Goal: Transaction & Acquisition: Obtain resource

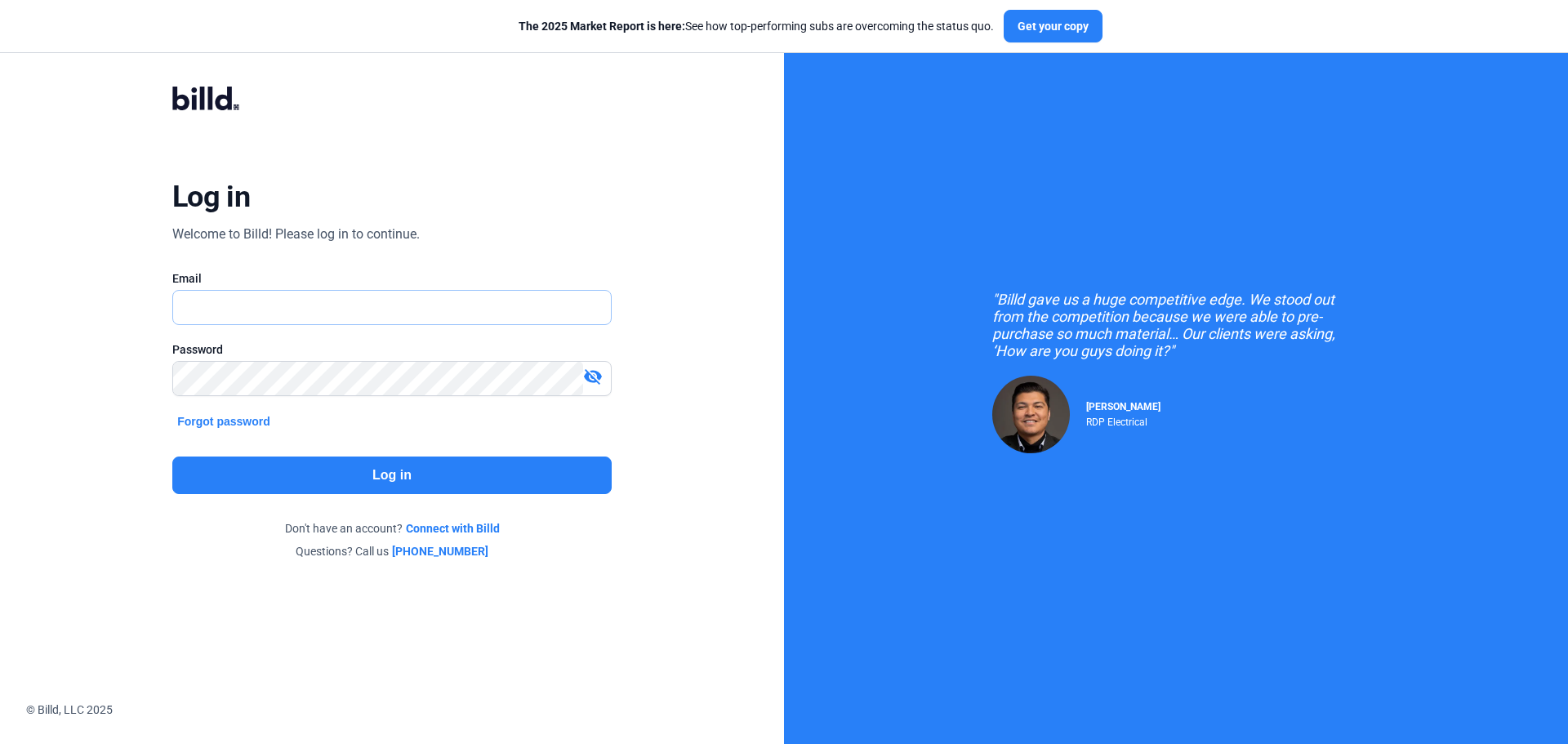
type input "[PERSON_NAME][EMAIL_ADDRESS][DOMAIN_NAME]"
click at [414, 481] on button "Log in" at bounding box center [392, 475] width 439 height 38
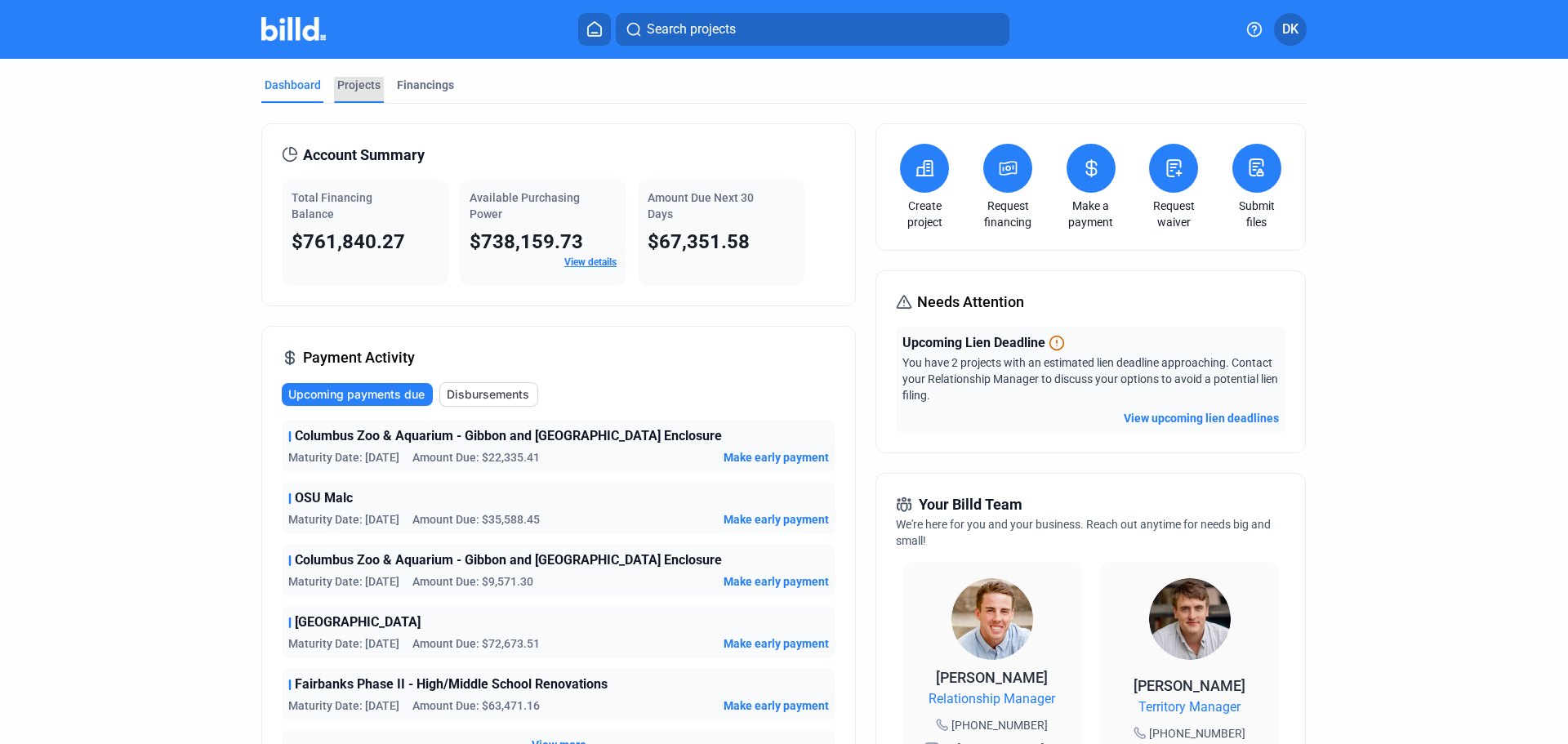
click at [359, 82] on div "Projects" at bounding box center [358, 85] width 44 height 17
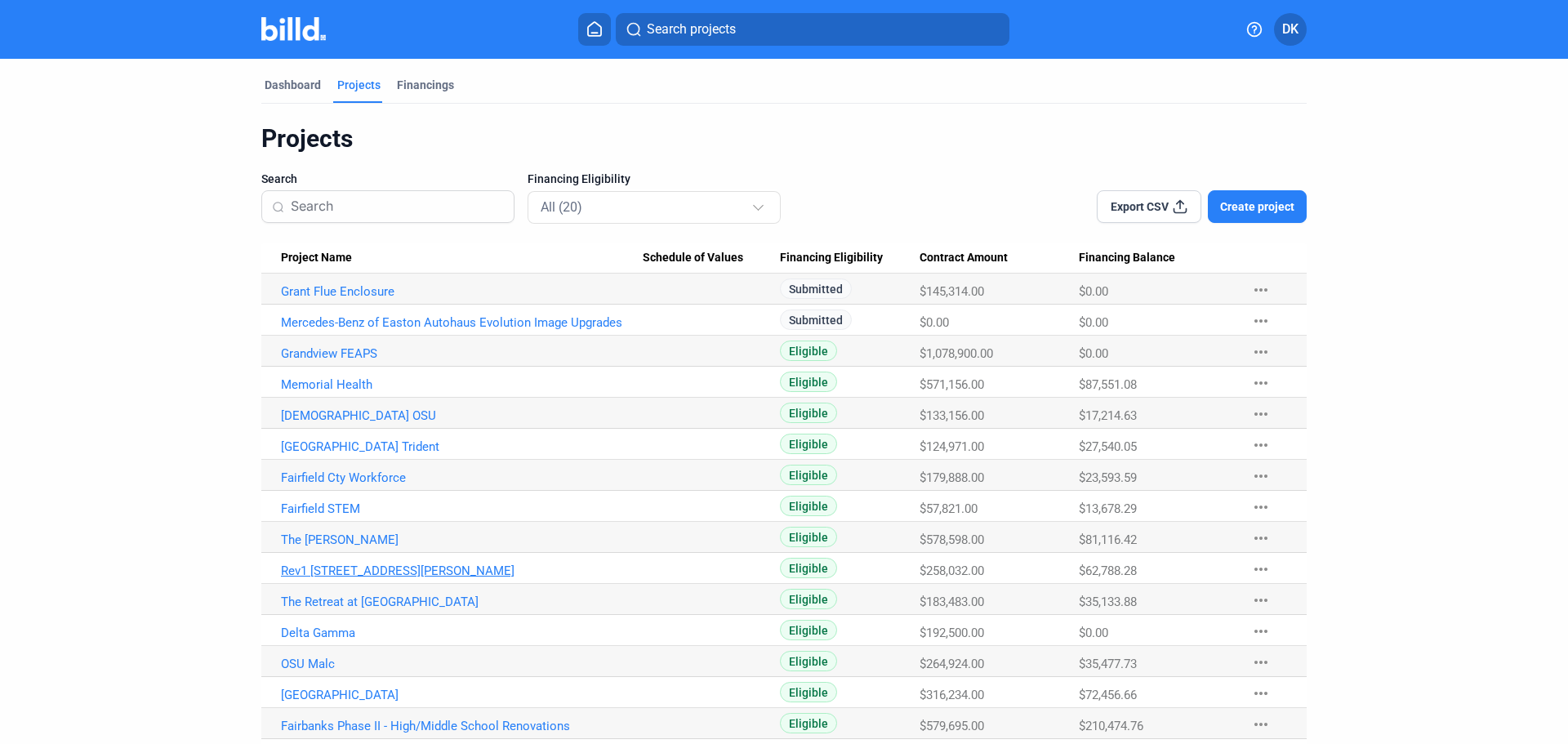
click at [298, 570] on link "Rev1 [STREET_ADDRESS][PERSON_NAME]" at bounding box center [461, 571] width 362 height 15
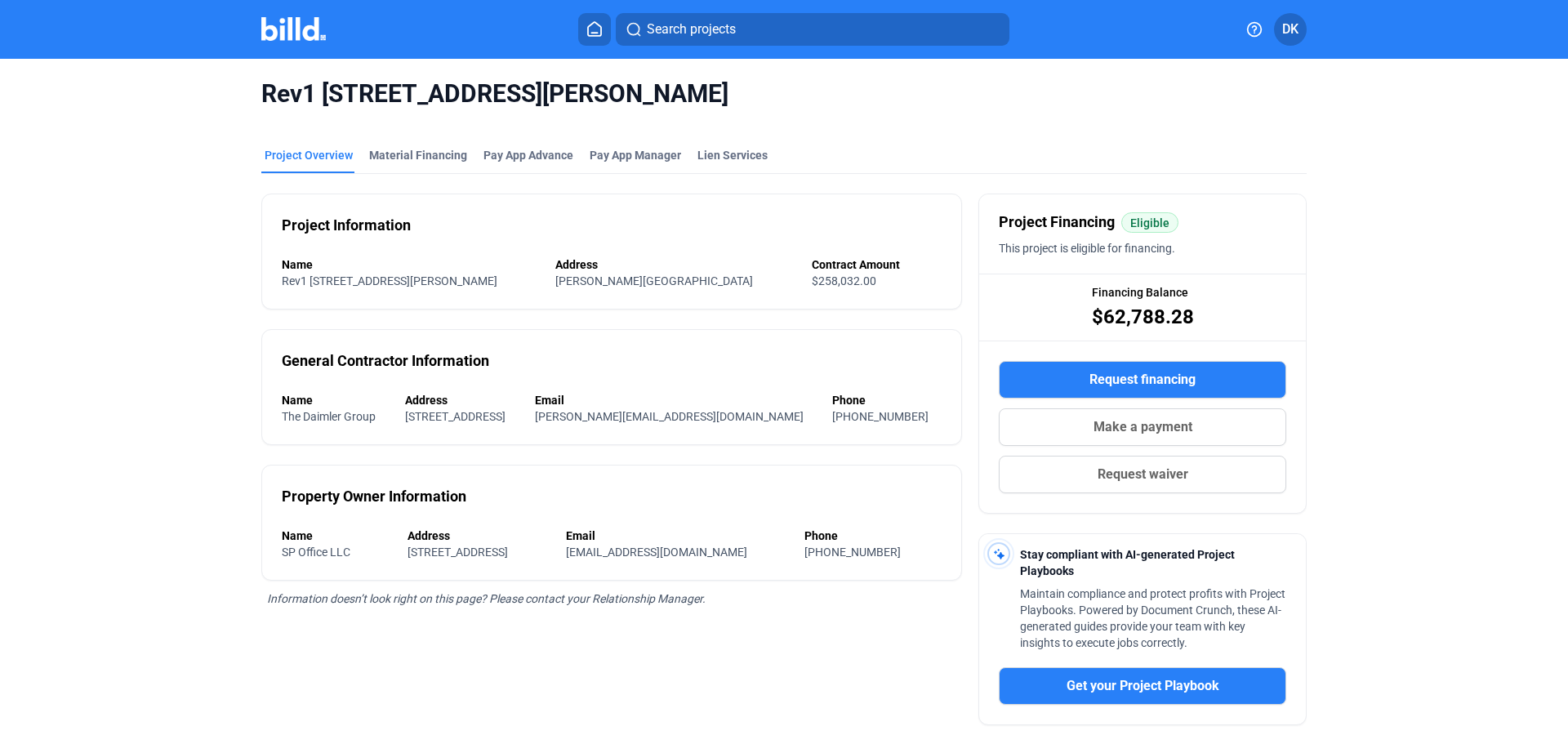
click at [1151, 372] on span "Request financing" at bounding box center [1142, 379] width 107 height 19
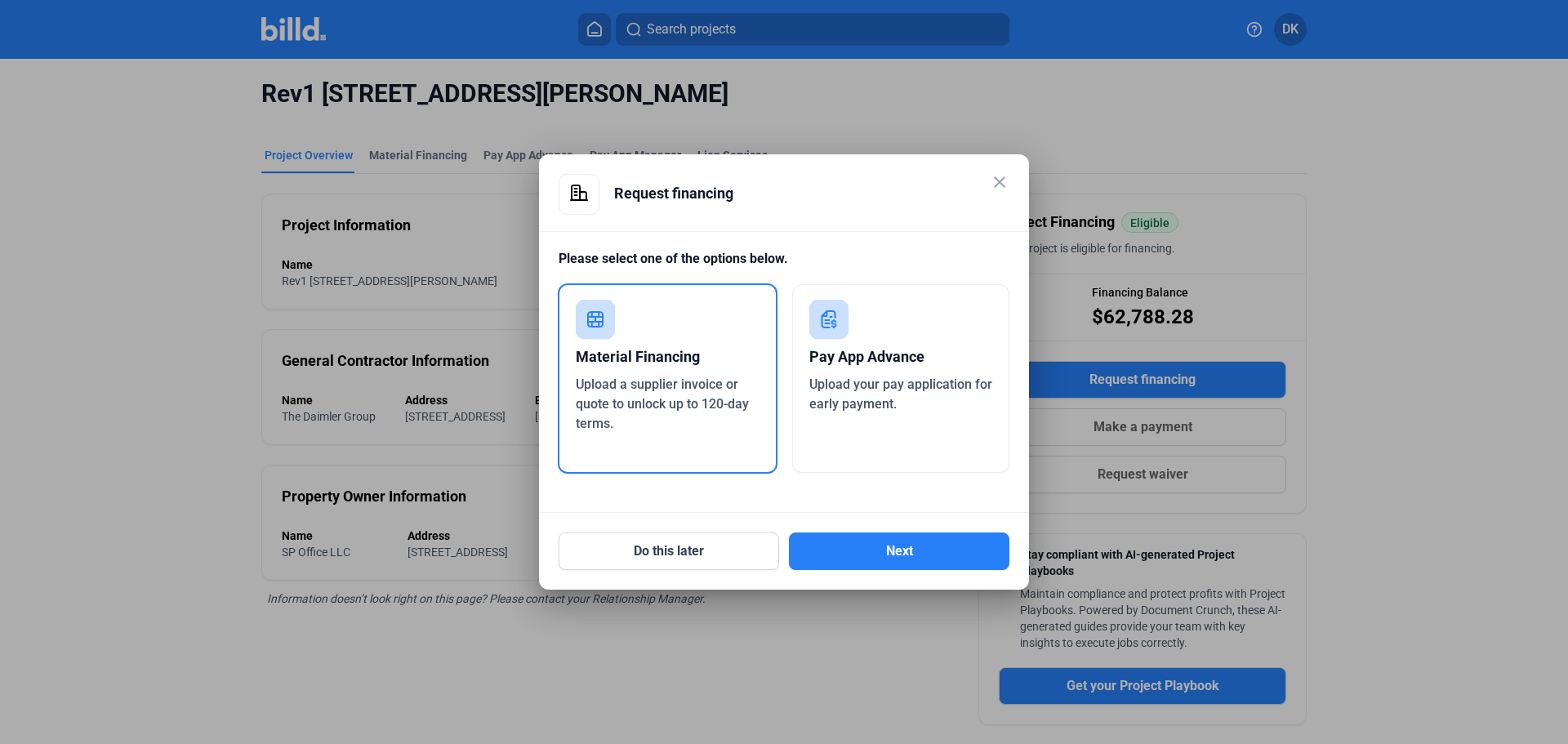
click at [611, 382] on span "Upload a supplier invoice or quote to unlock up to 120-day terms." at bounding box center [662, 404] width 173 height 55
click at [840, 540] on button "Next" at bounding box center [899, 551] width 220 height 38
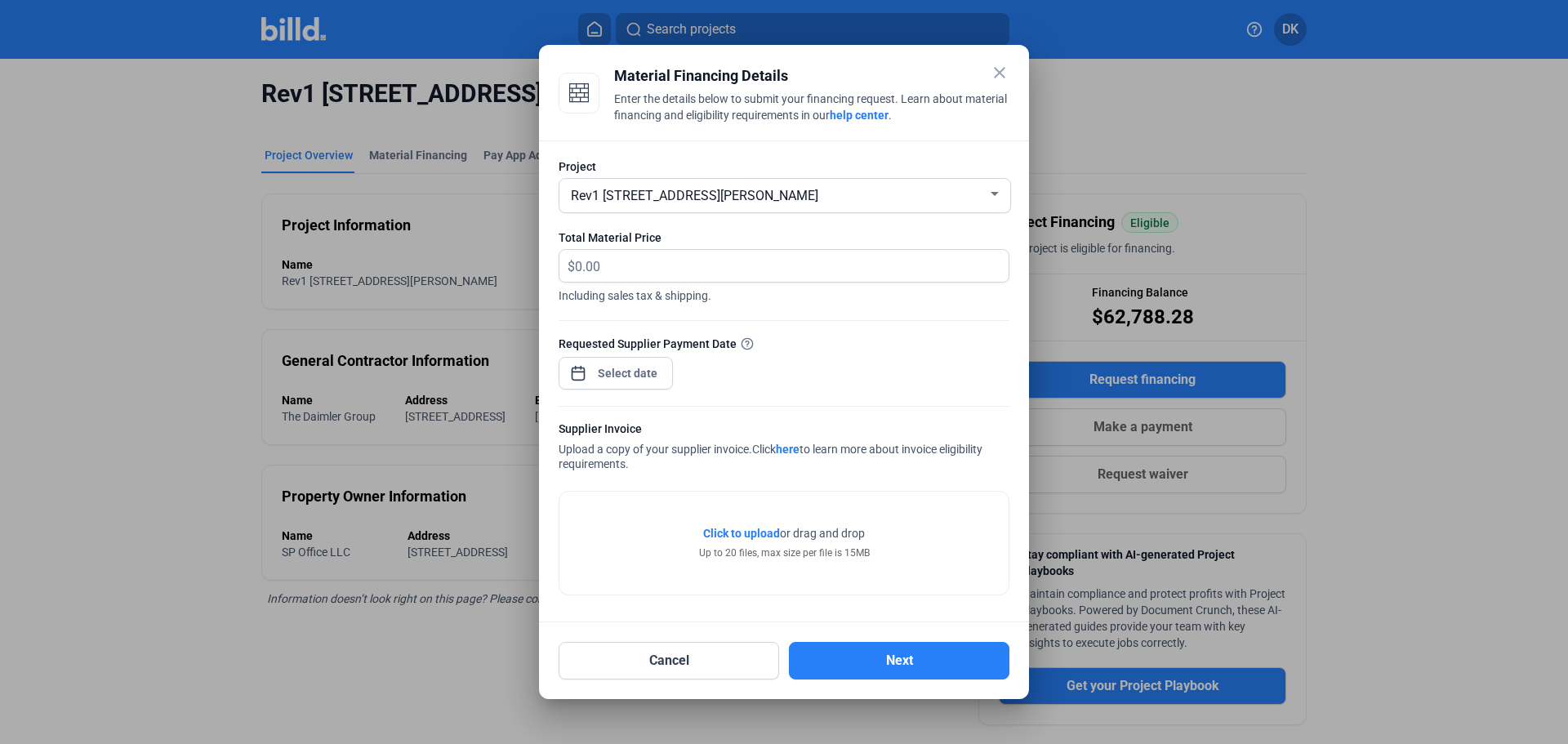
click at [644, 283] on span "Including sales tax & shipping." at bounding box center [784, 293] width 451 height 21
click at [635, 270] on input "text" at bounding box center [783, 266] width 415 height 32
type input "24,821.43"
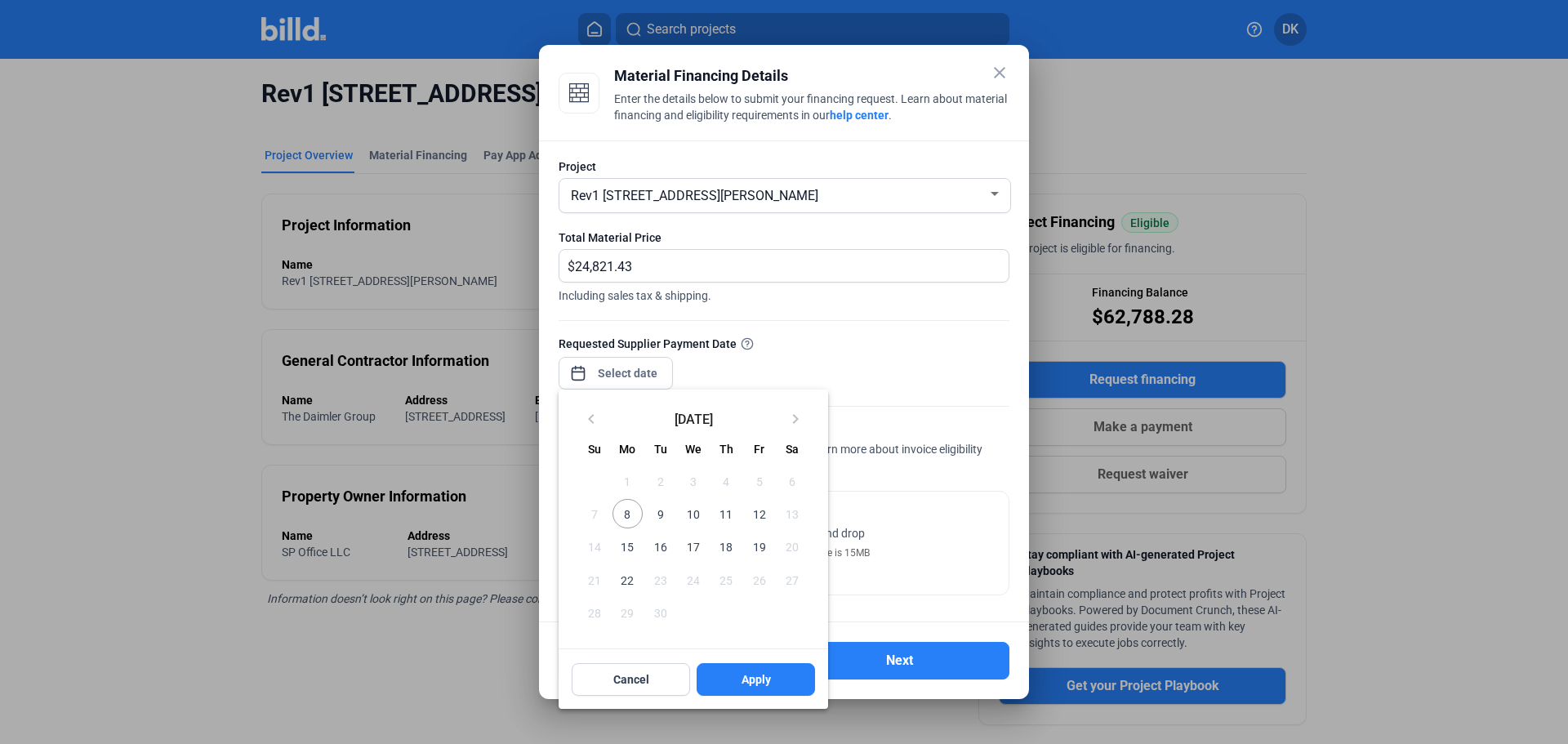
click at [653, 379] on div "close Material Financing Details Enter the details below to submit your financi…" at bounding box center [784, 372] width 1568 height 744
click at [695, 519] on span "10" at bounding box center [694, 514] width 30 height 30
click at [757, 667] on button "Apply" at bounding box center [756, 679] width 119 height 32
type input "[DATE]"
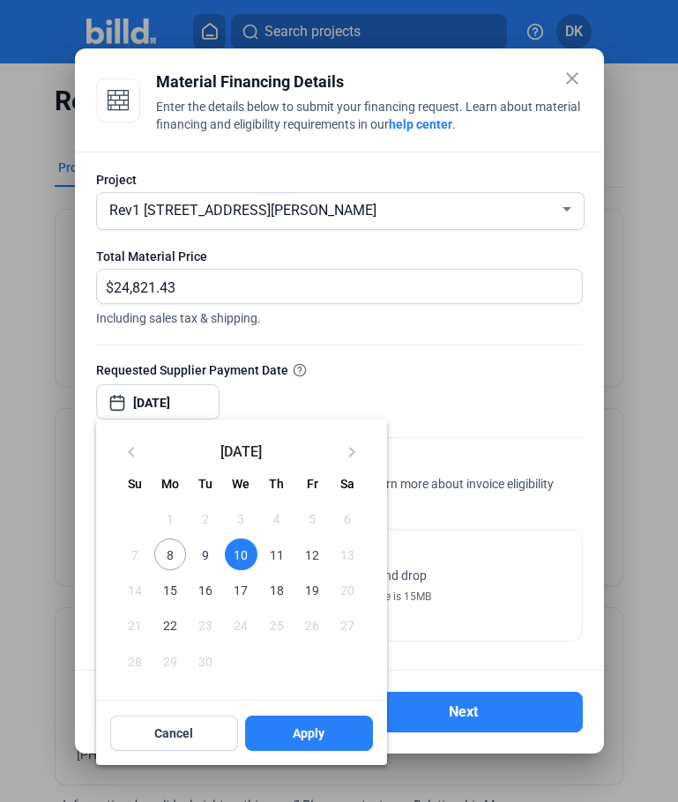
click at [236, 555] on span "10" at bounding box center [241, 555] width 32 height 32
click at [495, 395] on div at bounding box center [339, 401] width 678 height 802
click at [442, 577] on div at bounding box center [339, 401] width 678 height 802
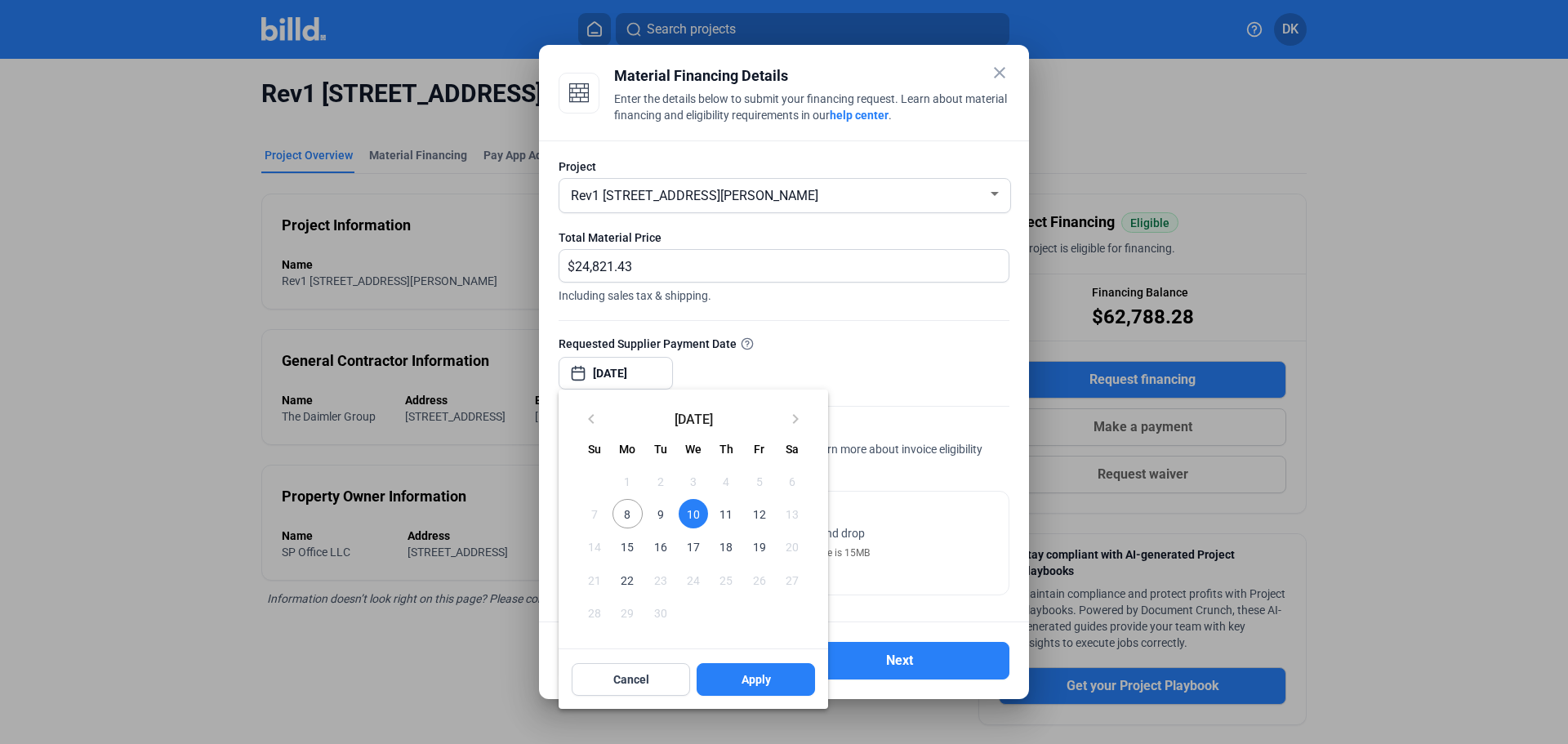
click at [695, 501] on span "10" at bounding box center [694, 514] width 30 height 30
click at [735, 694] on button "Apply" at bounding box center [756, 679] width 119 height 32
click at [717, 409] on div "keyboard_arrow_left [DATE] keyboard_arrow_right" at bounding box center [693, 416] width 270 height 53
click at [695, 516] on span "10" at bounding box center [694, 514] width 30 height 30
click at [740, 688] on button "Apply" at bounding box center [756, 679] width 119 height 32
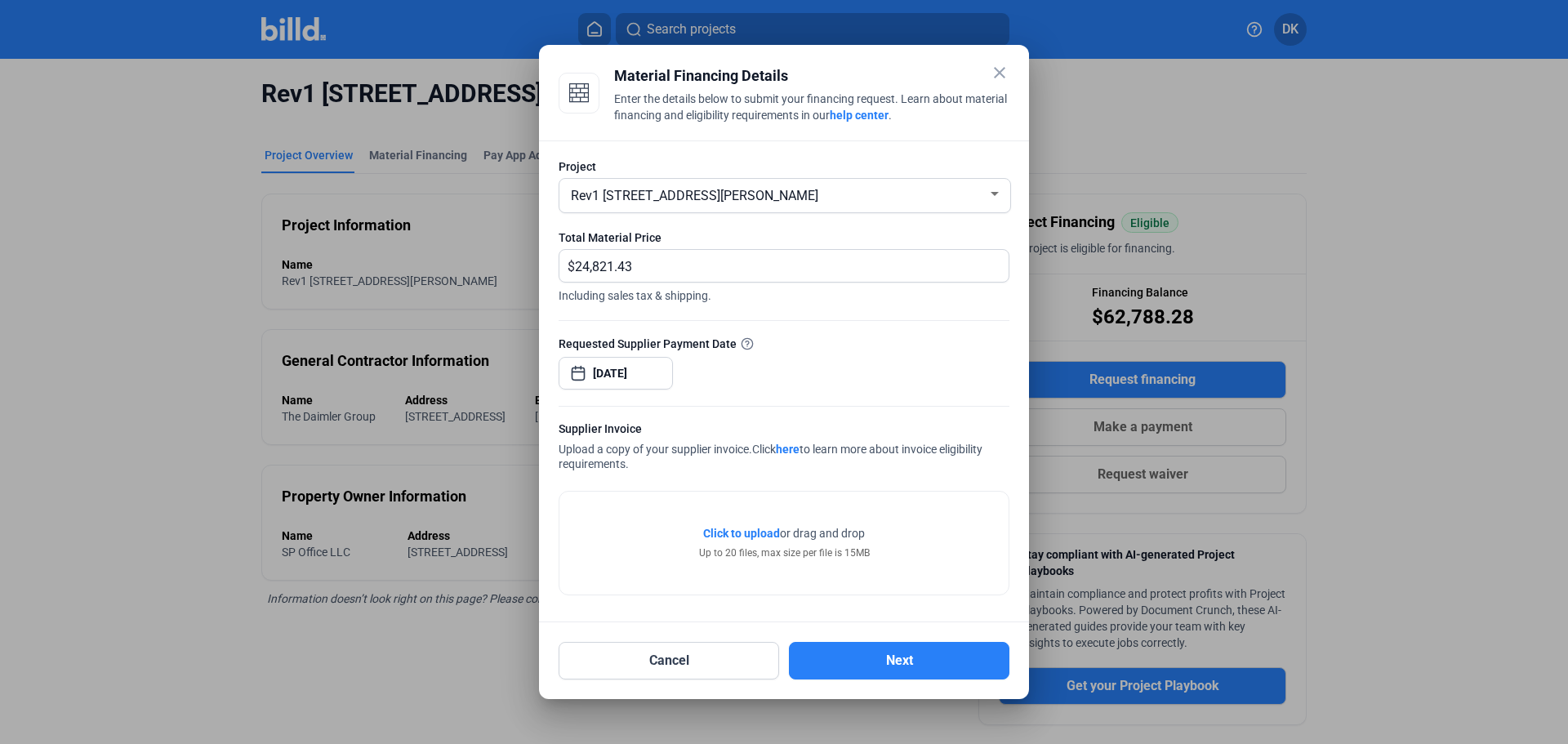
drag, startPoint x: 835, startPoint y: 65, endPoint x: 961, endPoint y: 119, distance: 137.1
click at [1449, 70] on div "close Material Financing Details Enter the details below to submit your financi…" at bounding box center [784, 372] width 1568 height 744
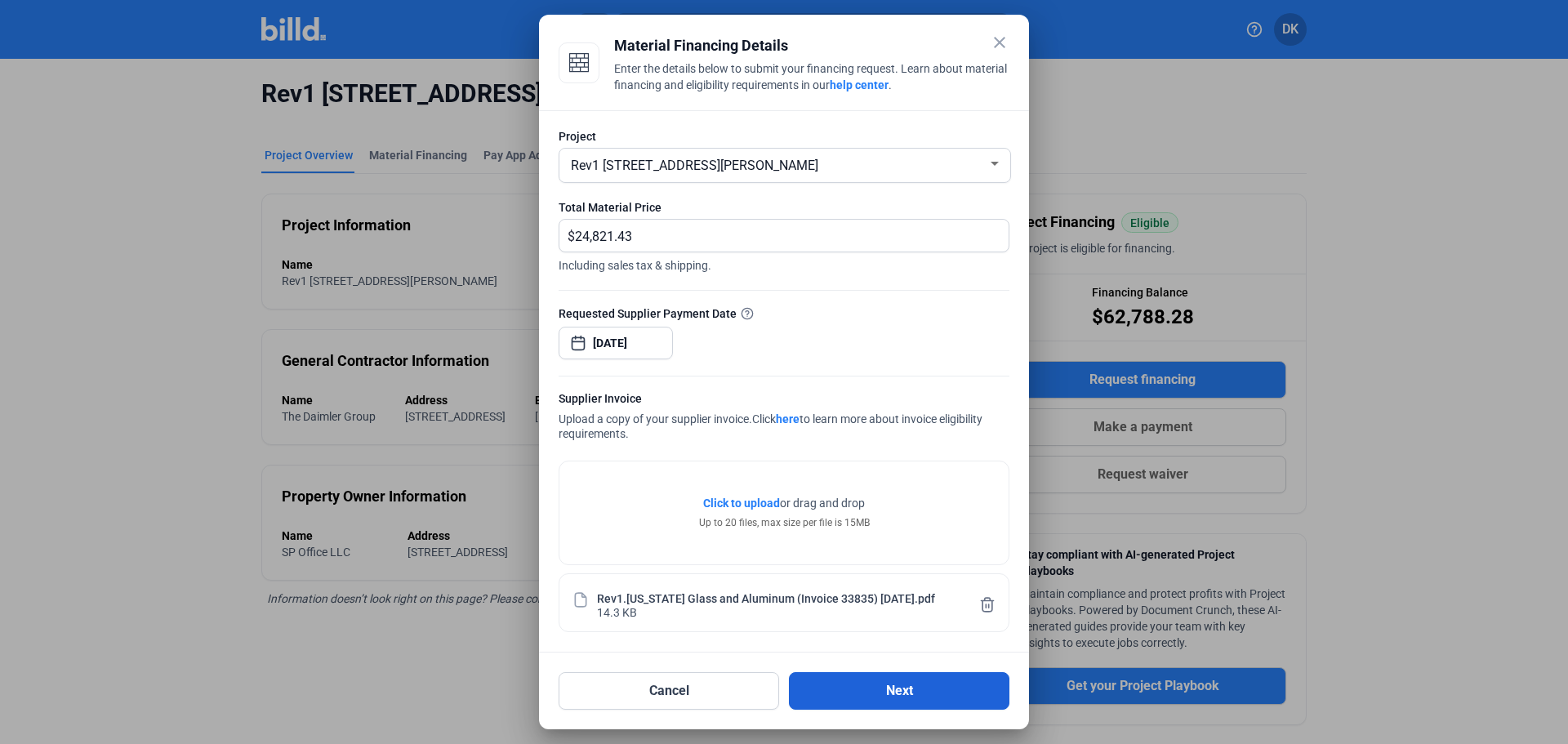
click at [902, 693] on button "Next" at bounding box center [899, 691] width 220 height 38
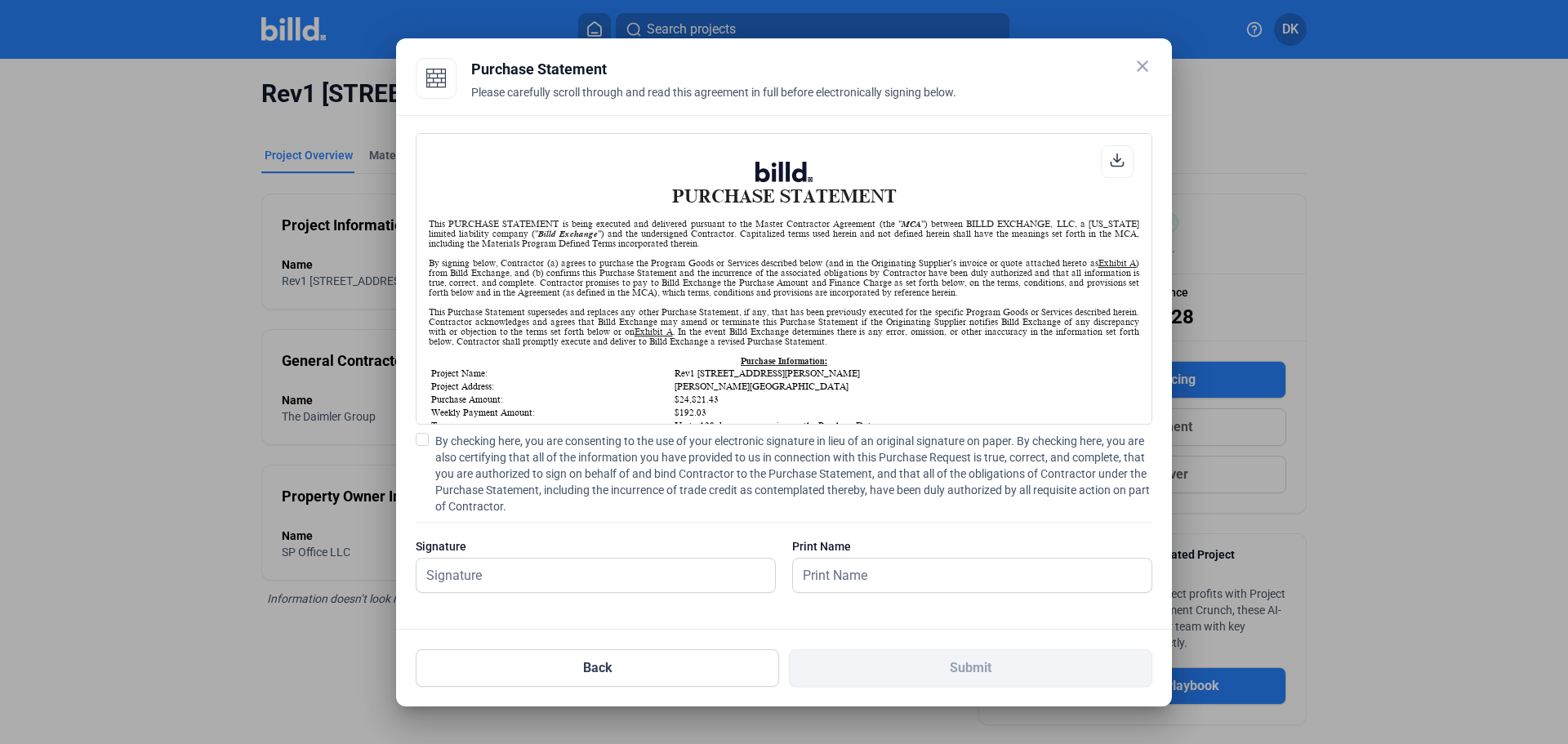
scroll to position [1, 0]
click at [416, 438] on span at bounding box center [422, 439] width 13 height 13
click at [0, 0] on input "By checking here, you are consenting to the use of your electronic signature in…" at bounding box center [0, 0] width 0 height 0
click at [574, 578] on input "text" at bounding box center [587, 575] width 341 height 33
type input "[PERSON_NAME]"
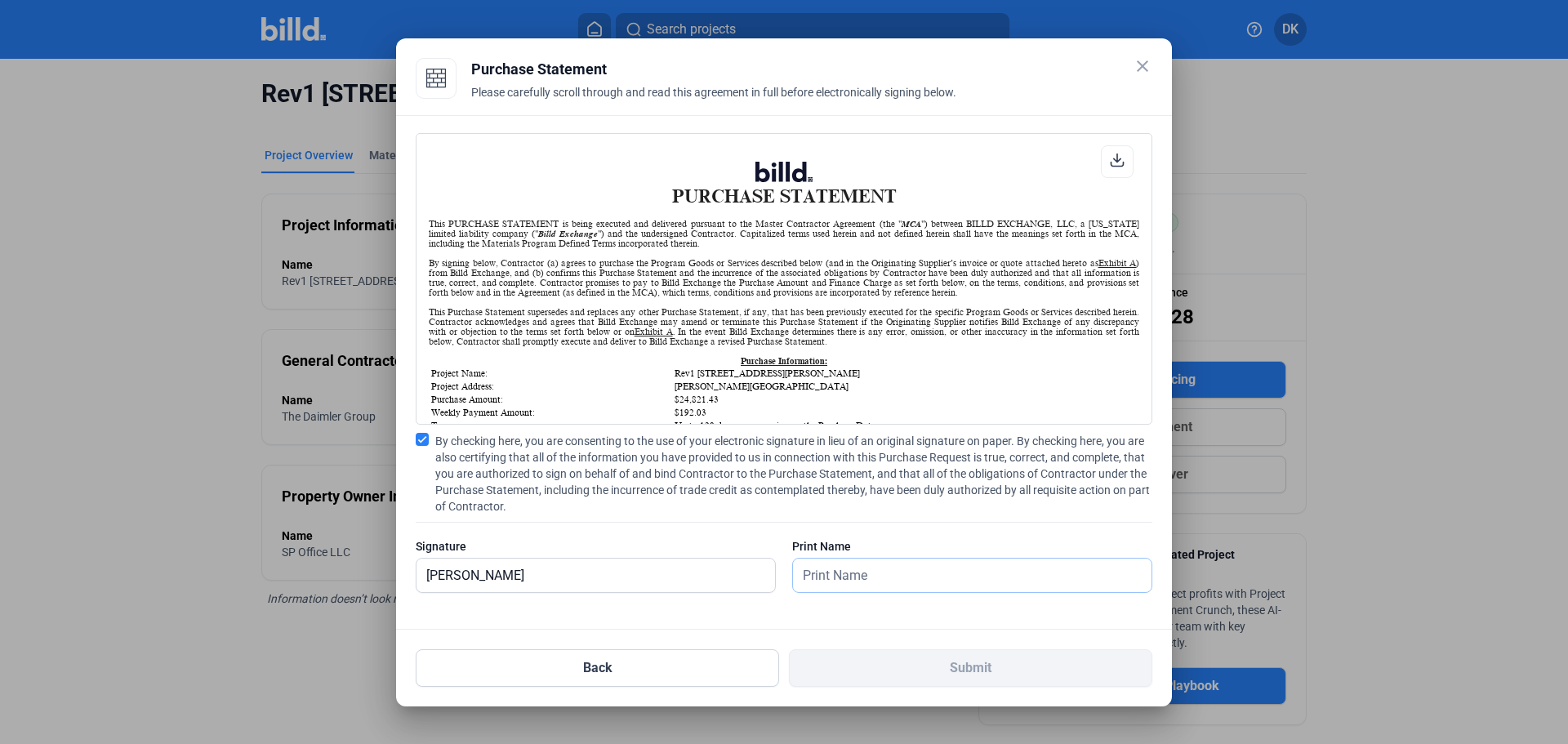
type input "[PERSON_NAME]"
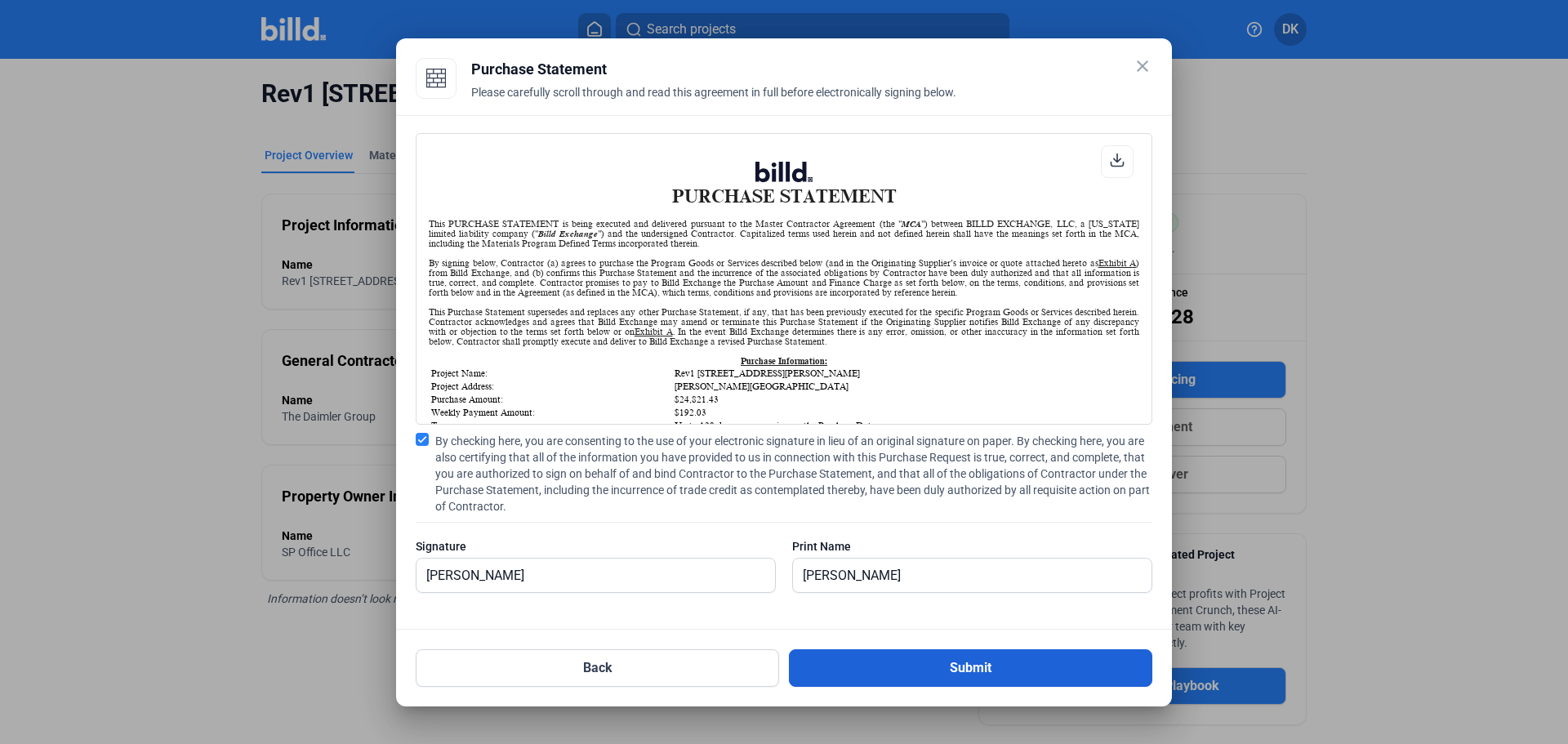
click at [987, 675] on button "Submit" at bounding box center [971, 668] width 363 height 38
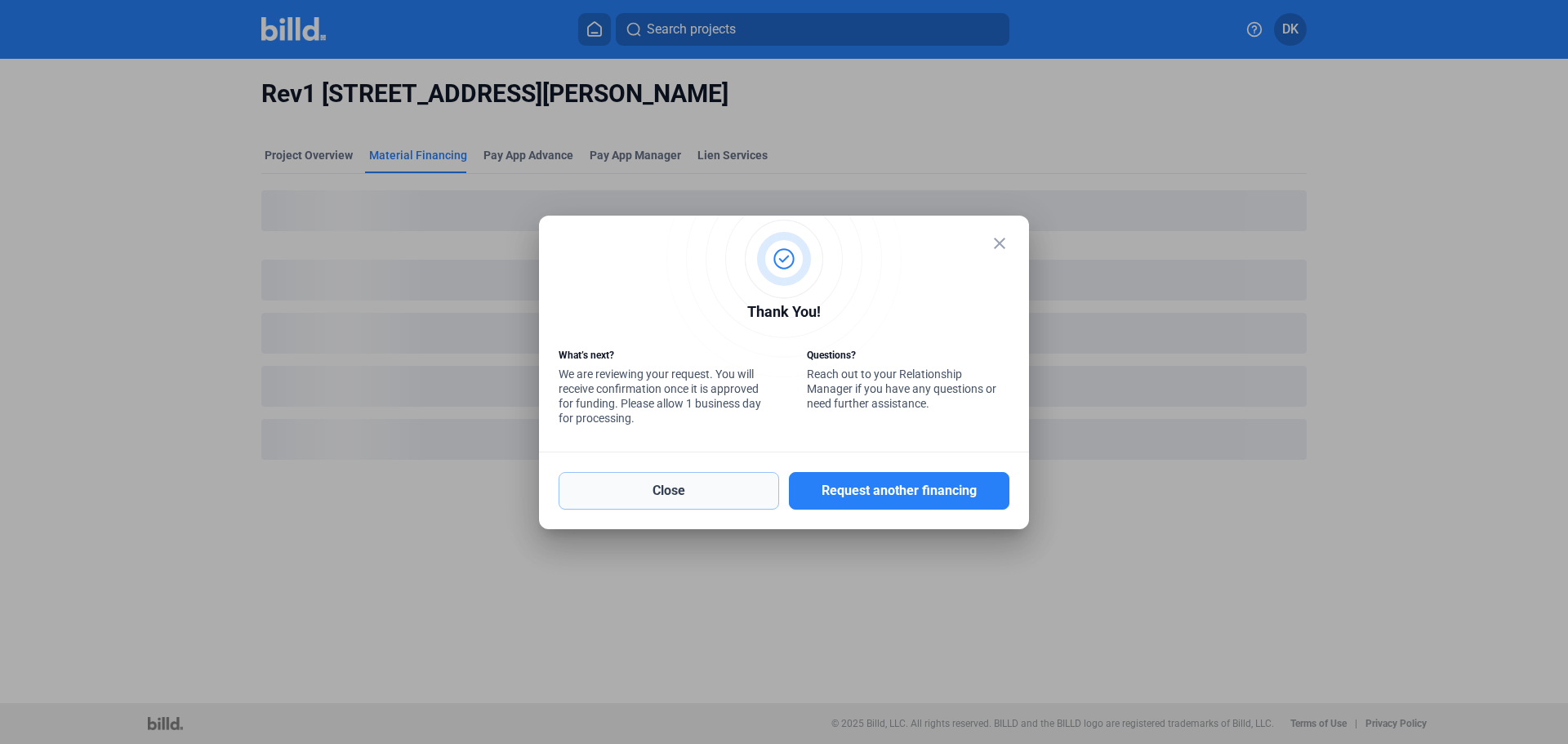
click at [708, 500] on button "Close" at bounding box center [669, 491] width 220 height 38
